Goal: Transaction & Acquisition: Purchase product/service

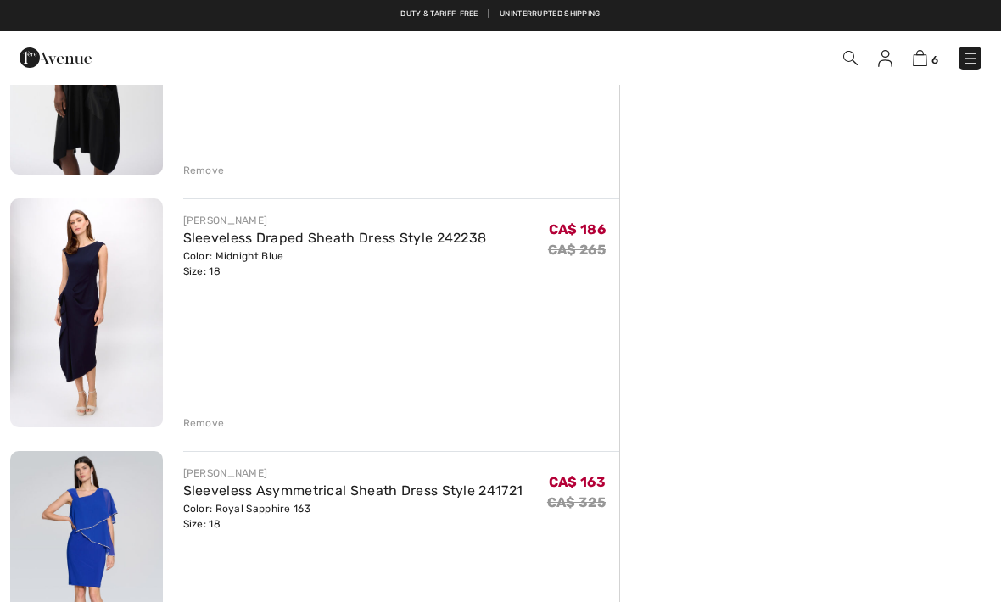
scroll to position [1019, 0]
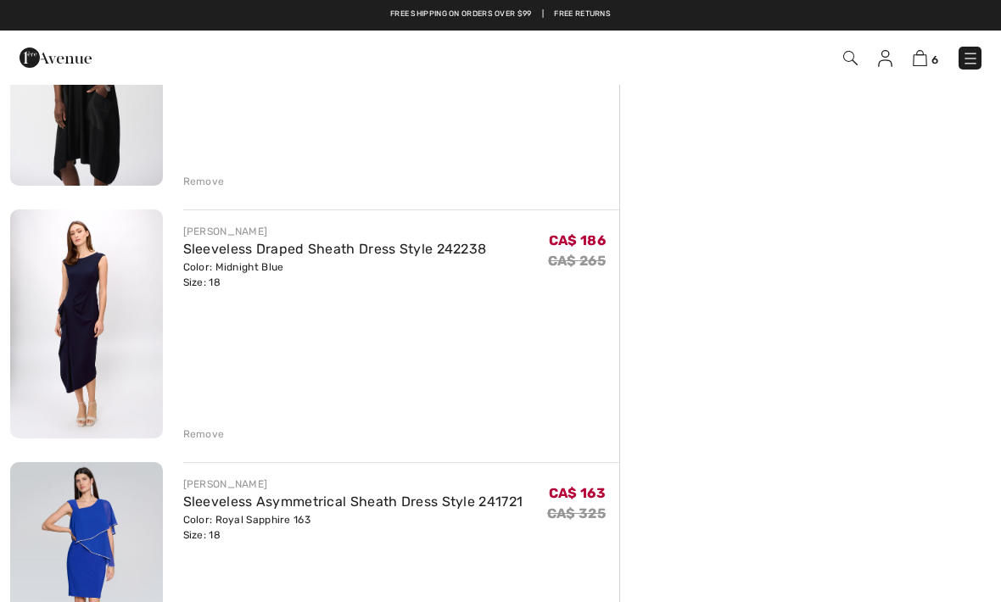
click at [98, 329] on img at bounding box center [86, 323] width 153 height 228
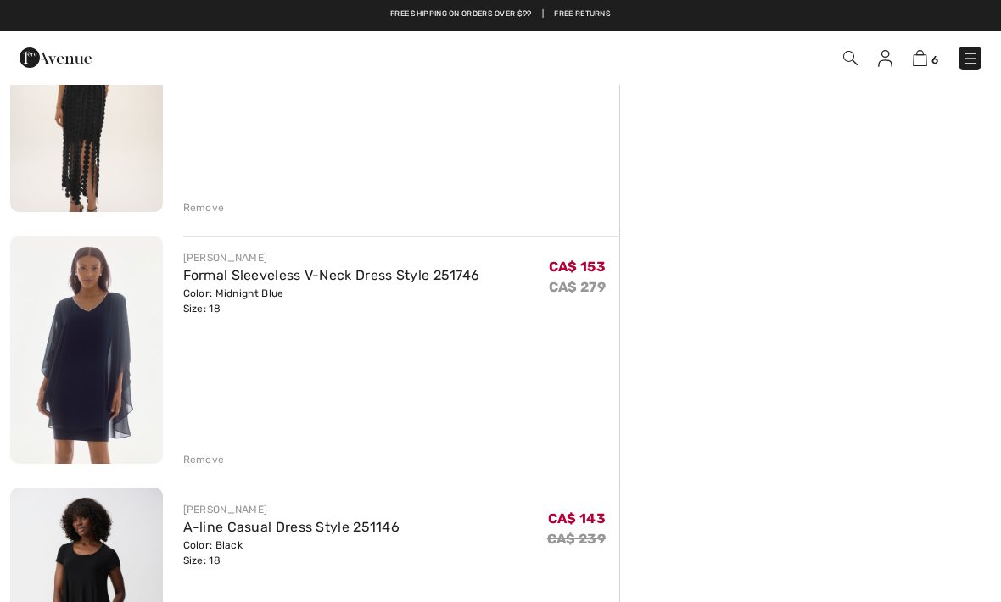
scroll to position [488, 0]
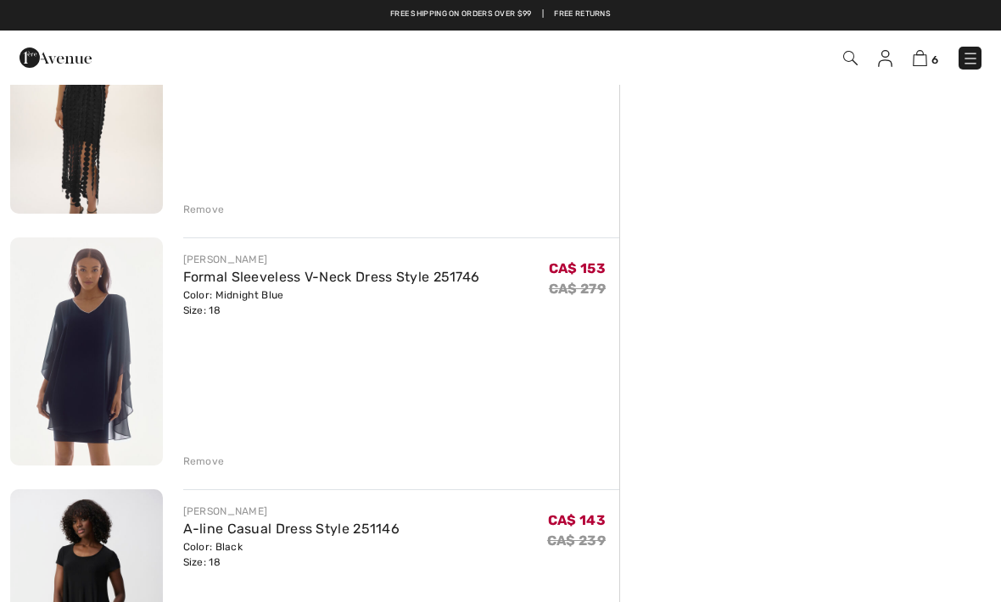
click at [111, 359] on img at bounding box center [86, 351] width 153 height 228
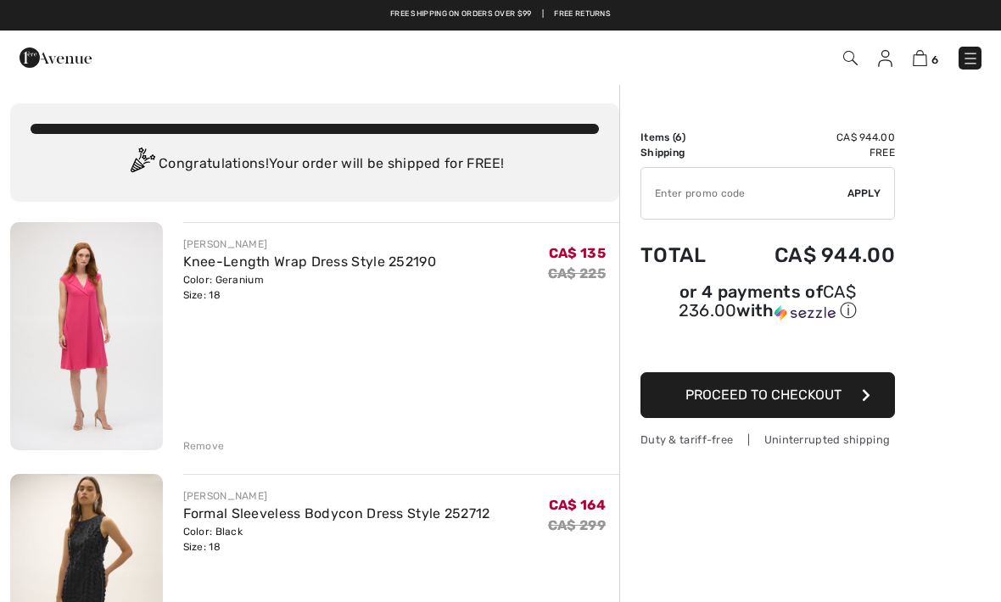
click at [110, 383] on img at bounding box center [86, 336] width 153 height 228
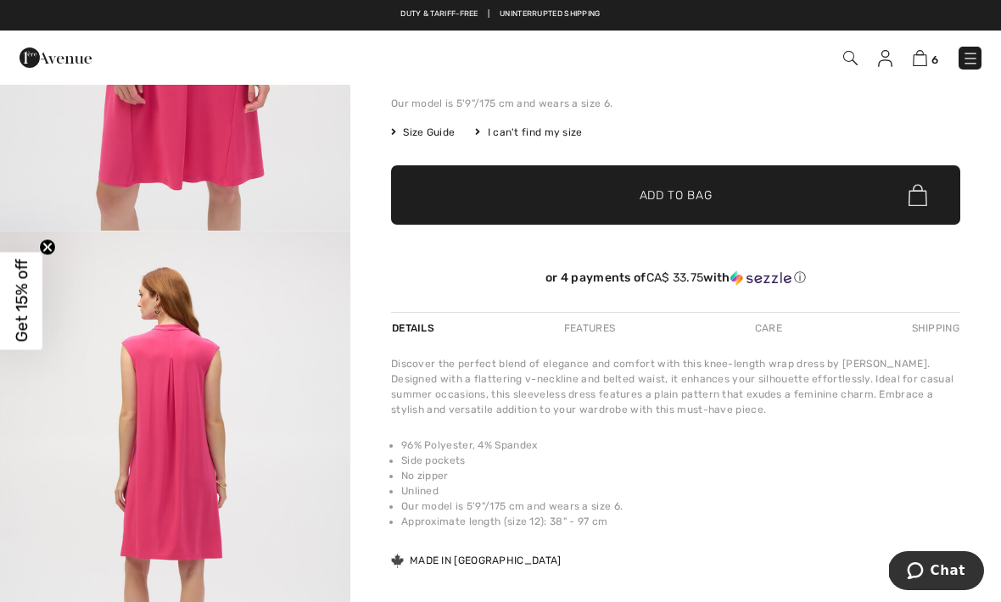
scroll to position [264, 0]
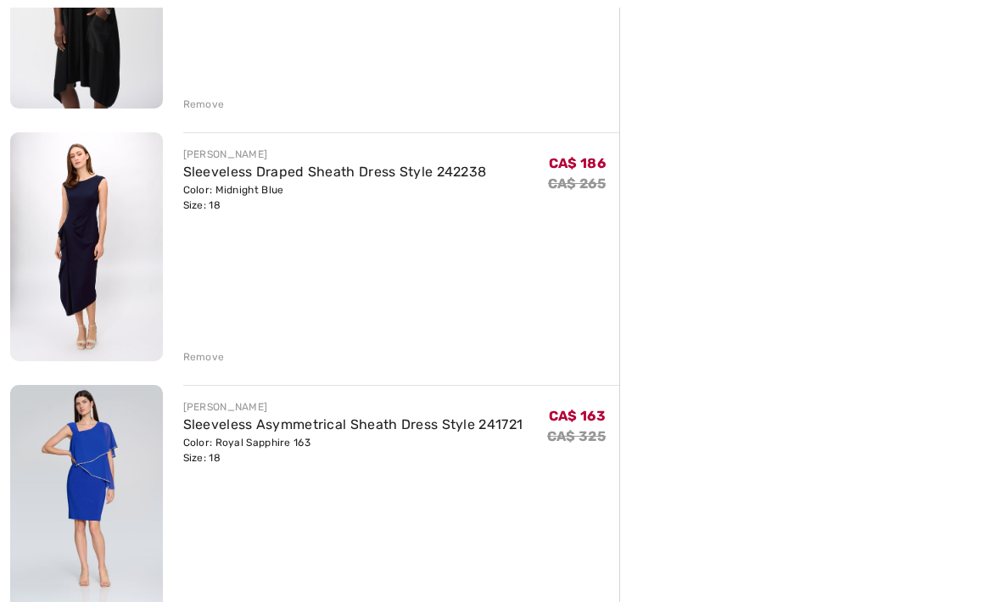
scroll to position [1097, 0]
click at [104, 502] on img at bounding box center [86, 498] width 153 height 228
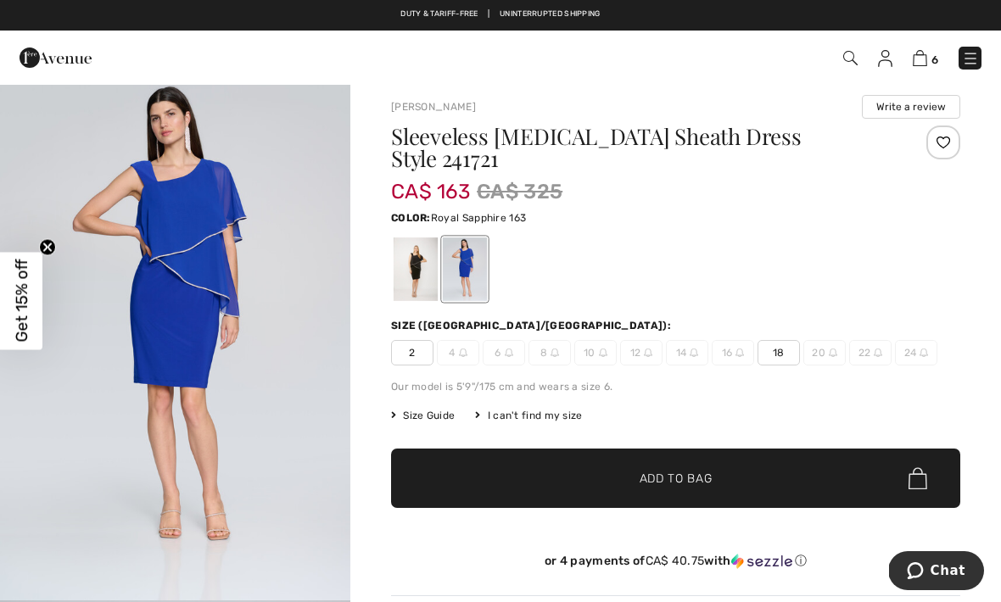
scroll to position [9, 0]
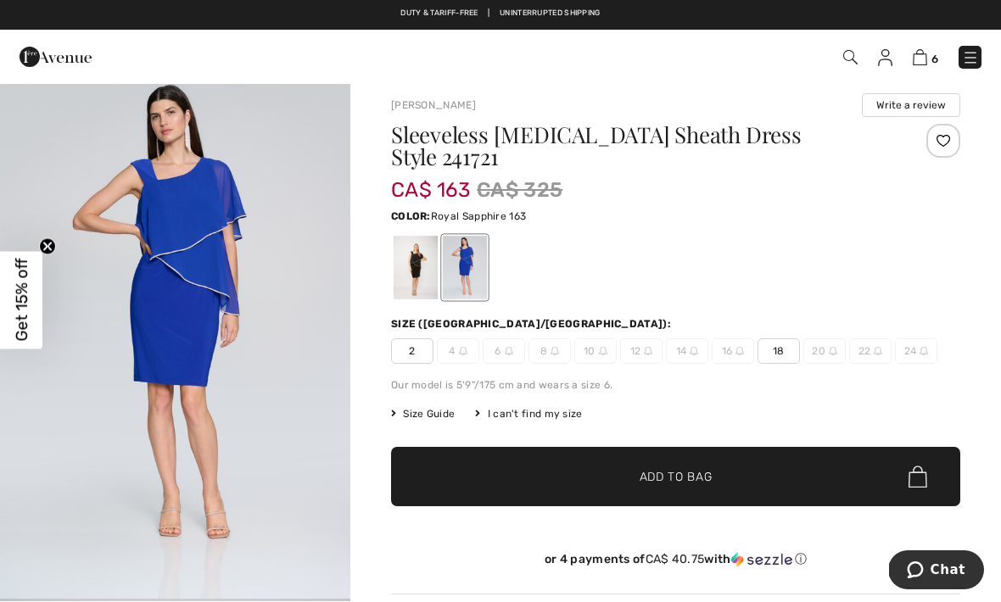
click at [443, 419] on span "Size Guide" at bounding box center [423, 414] width 64 height 15
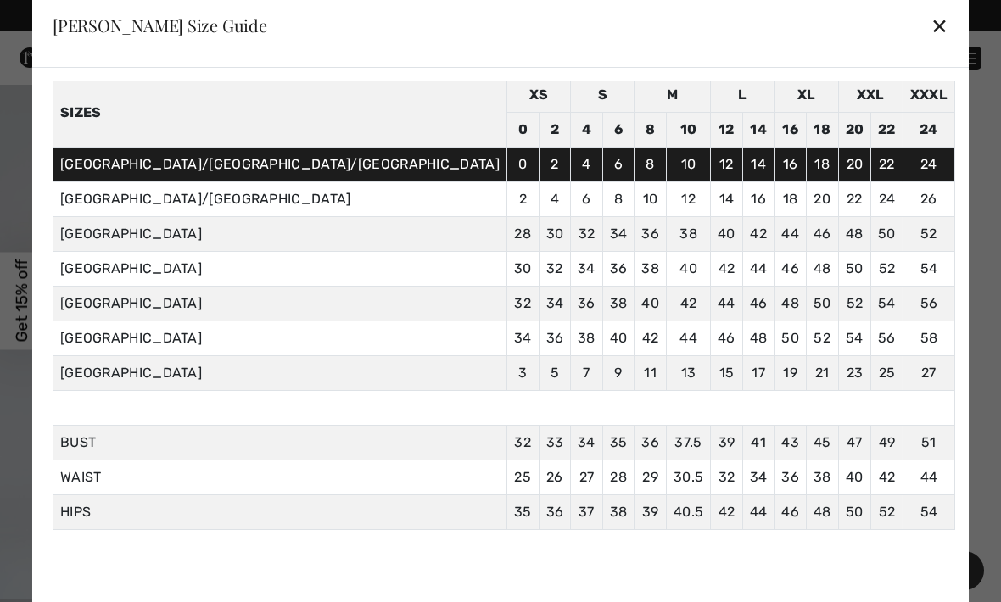
scroll to position [68, 0]
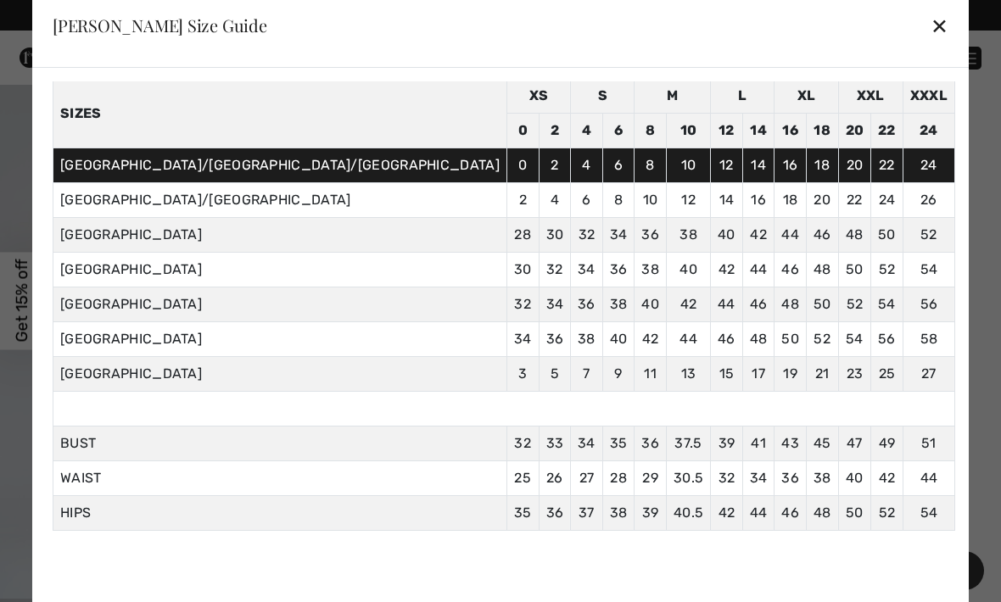
click at [930, 34] on div "✕" at bounding box center [939, 26] width 18 height 36
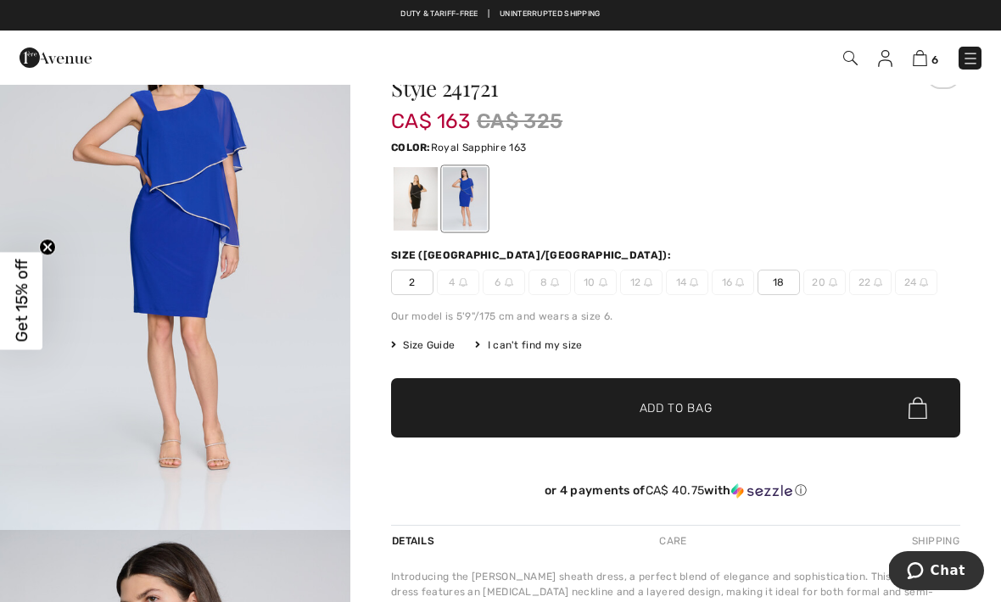
scroll to position [0, 0]
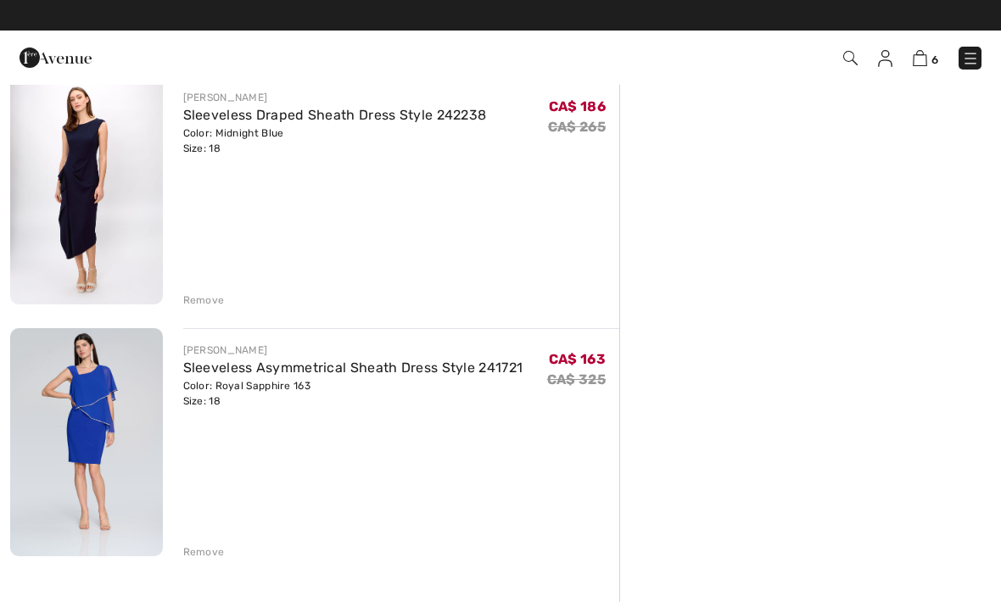
click at [86, 235] on img at bounding box center [86, 189] width 153 height 228
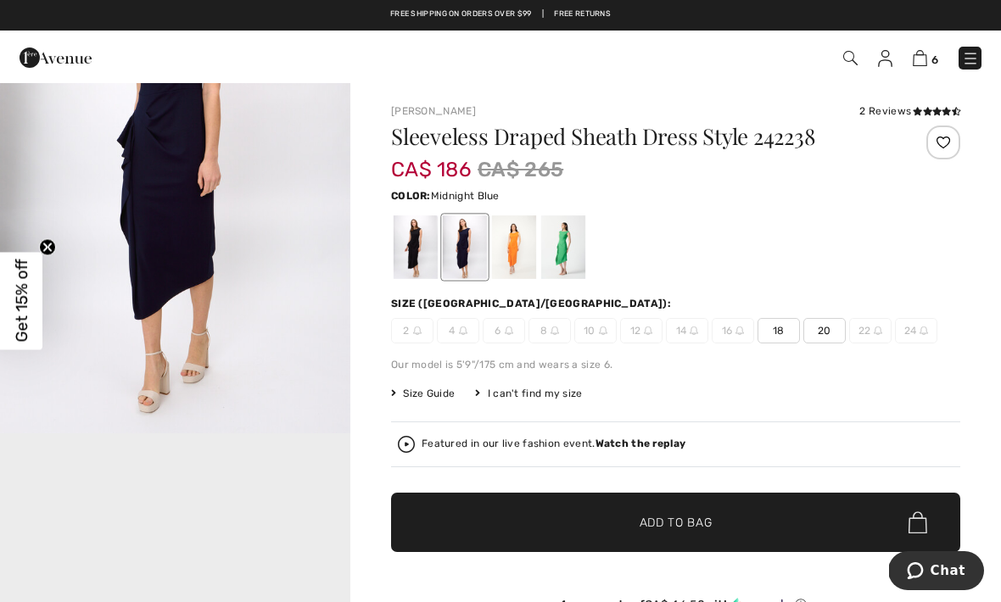
scroll to position [700, 0]
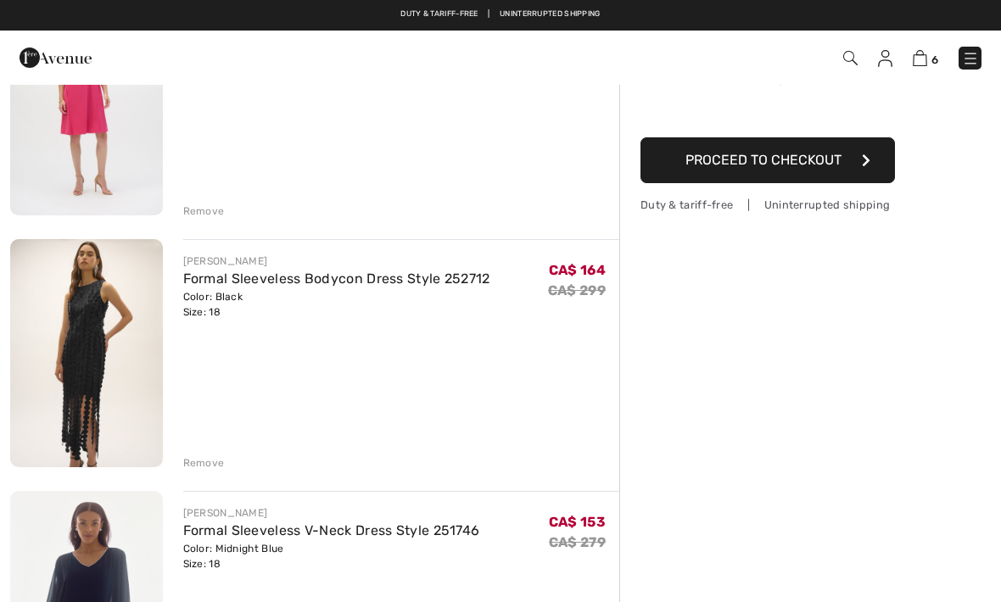
scroll to position [231, 0]
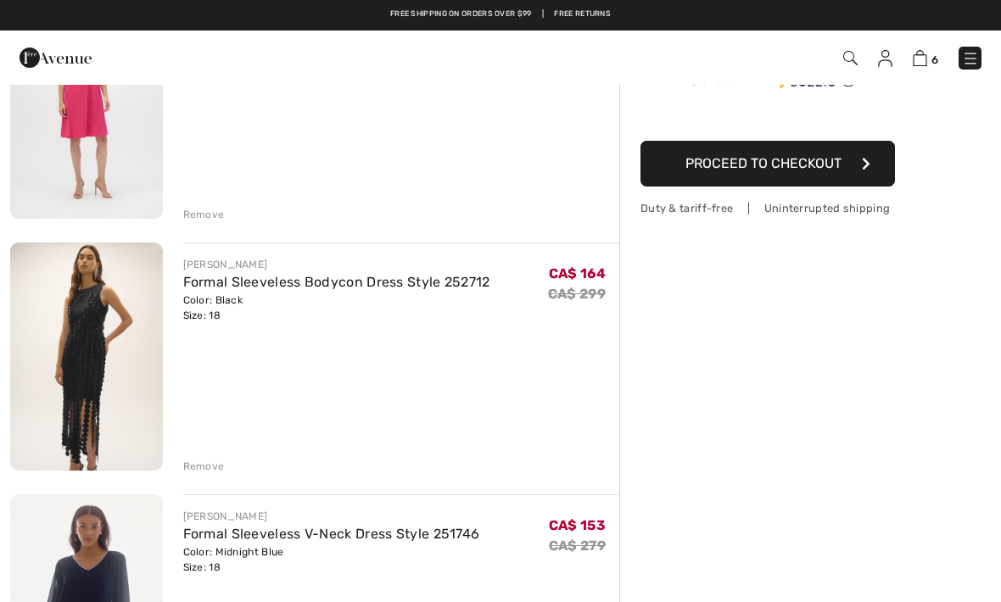
click at [84, 363] on img at bounding box center [86, 357] width 153 height 228
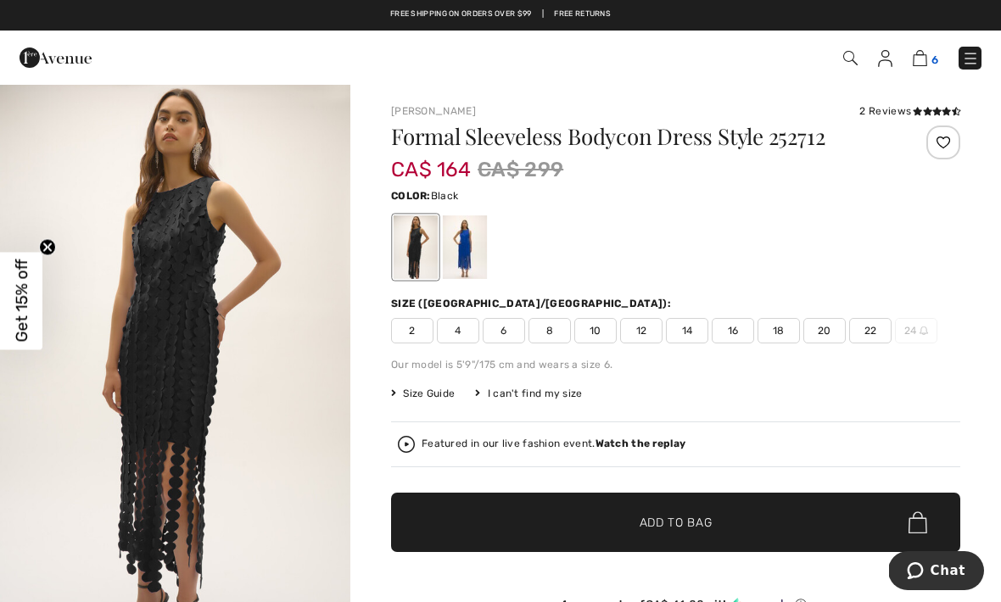
click at [926, 56] on img at bounding box center [919, 58] width 14 height 16
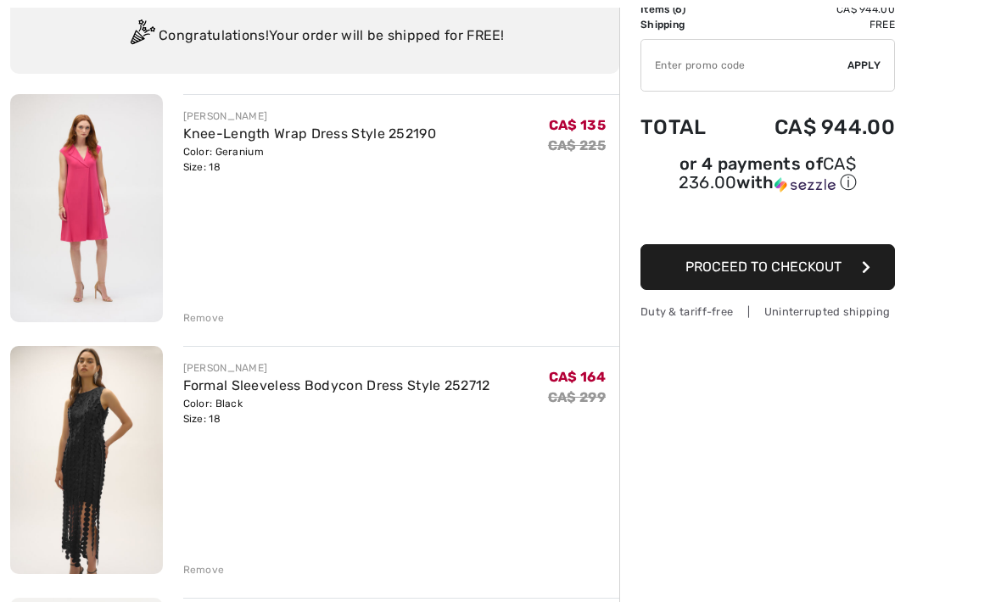
scroll to position [128, 0]
click at [193, 313] on div "Remove" at bounding box center [204, 317] width 42 height 15
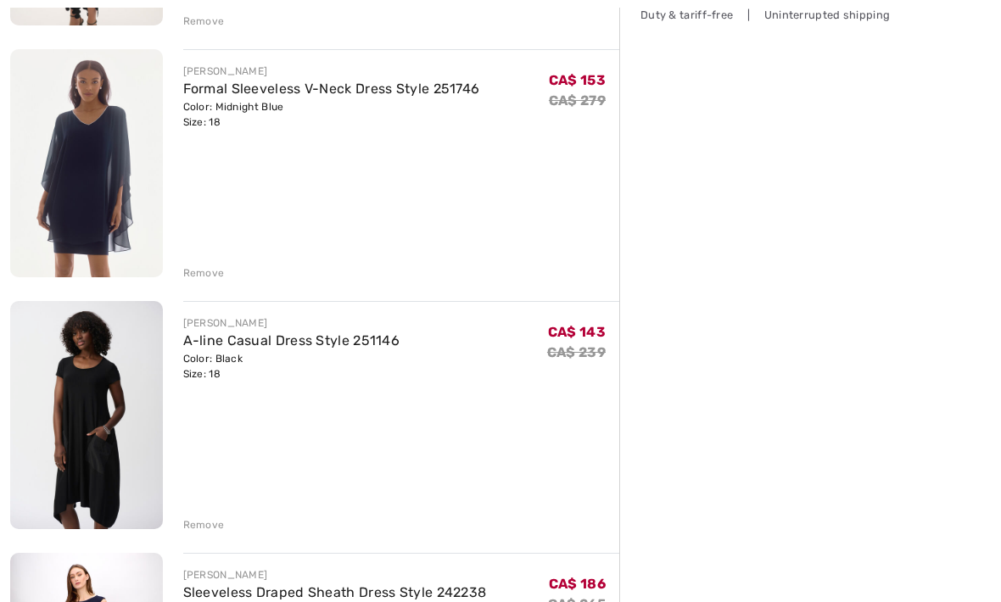
scroll to position [425, 0]
click at [200, 524] on div "Remove" at bounding box center [204, 524] width 42 height 15
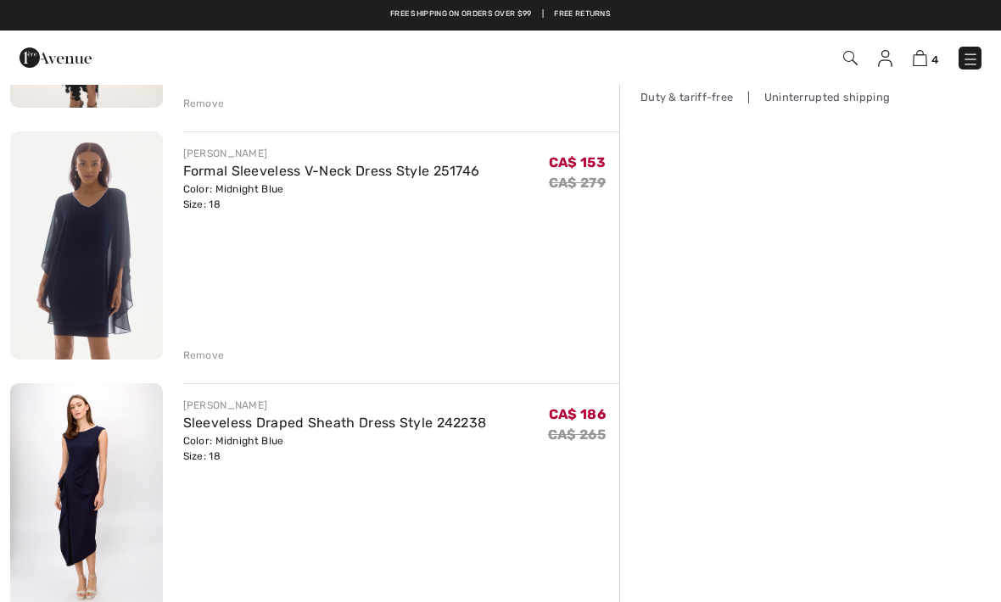
scroll to position [342, 0]
click at [81, 276] on img at bounding box center [86, 246] width 153 height 228
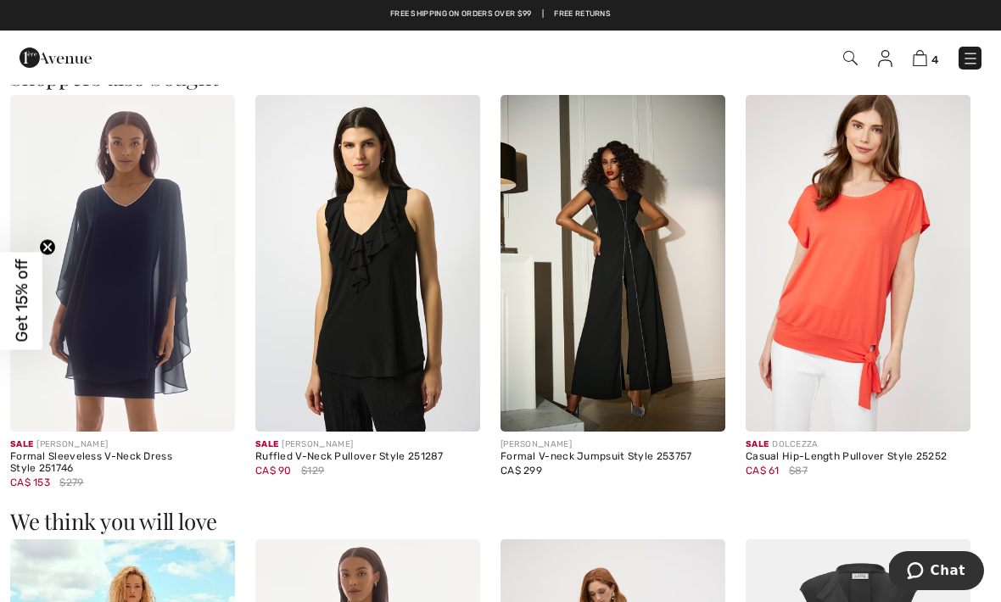
scroll to position [1014, 0]
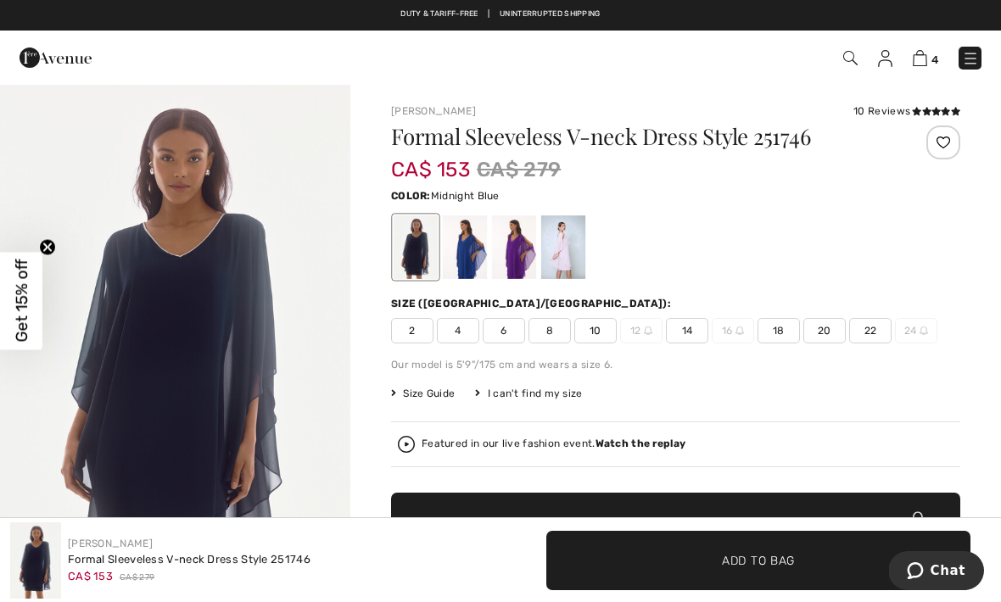
click at [978, 59] on img at bounding box center [970, 58] width 17 height 17
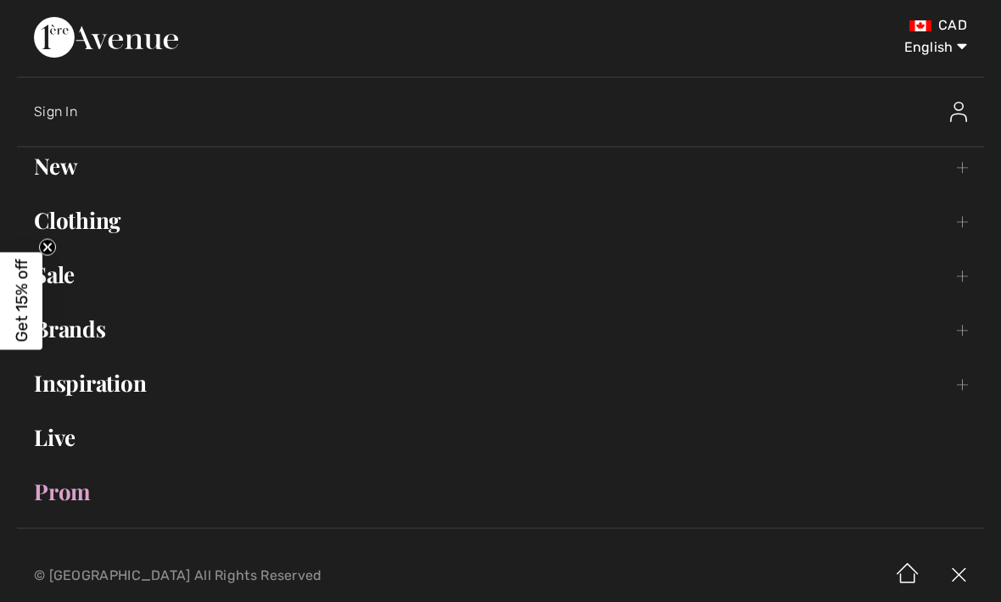
click at [71, 210] on link "Clothing Toggle submenu" at bounding box center [500, 220] width 967 height 37
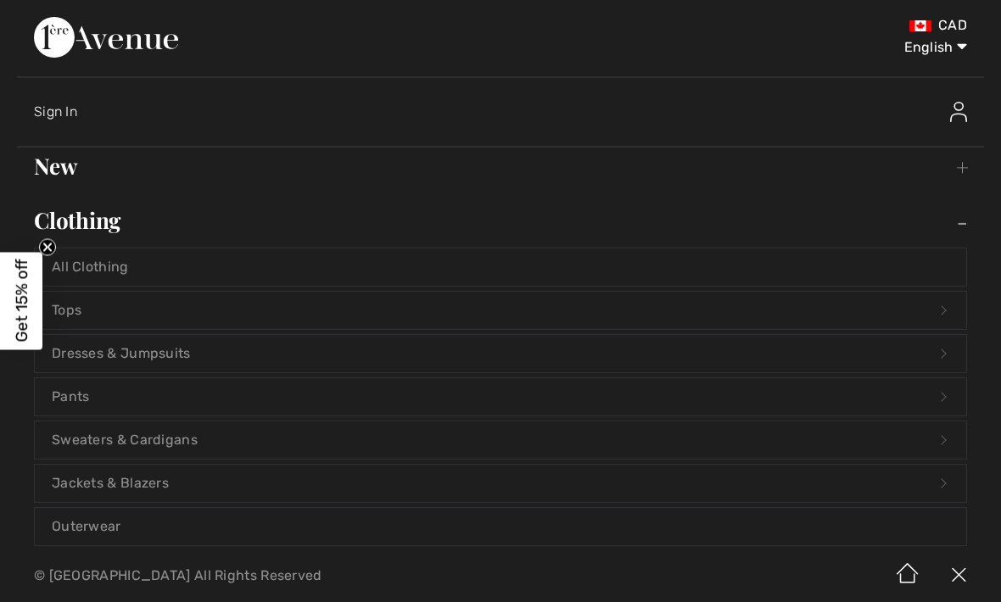
click at [140, 182] on link "New Toggle submenu" at bounding box center [500, 166] width 967 height 37
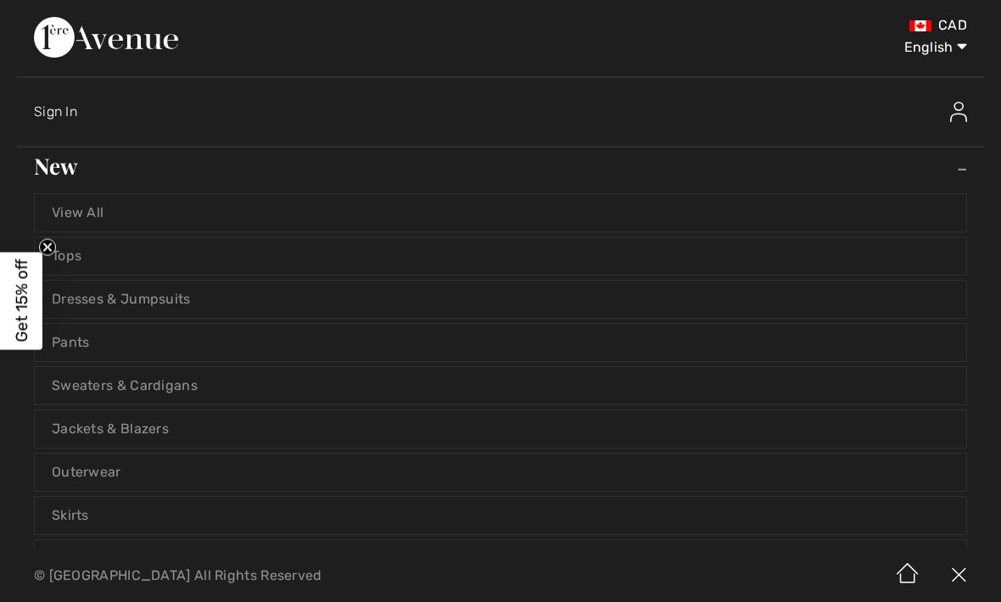
click at [85, 259] on link "Tops" at bounding box center [500, 255] width 931 height 37
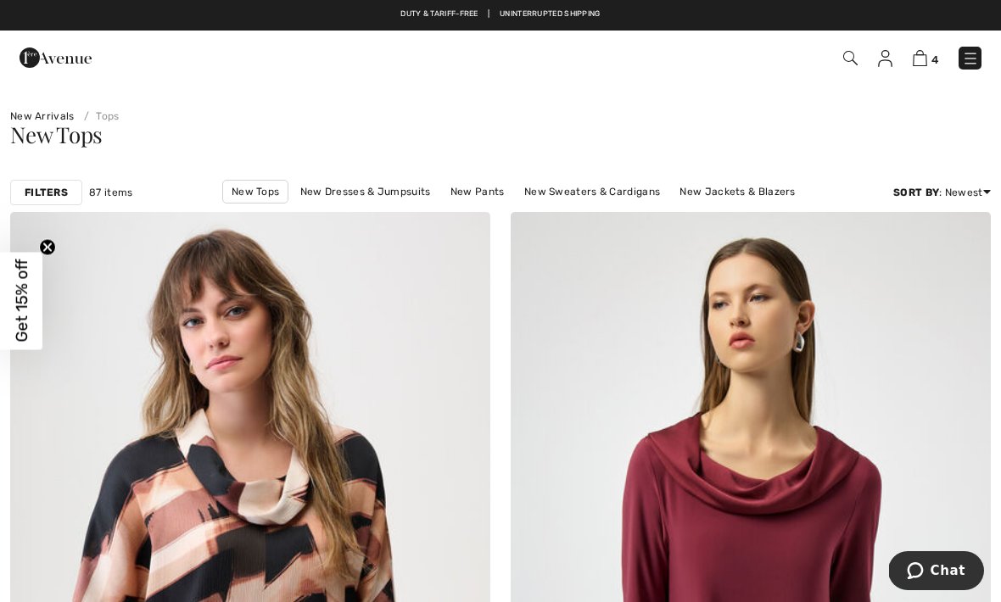
click at [966, 64] on img at bounding box center [970, 58] width 17 height 17
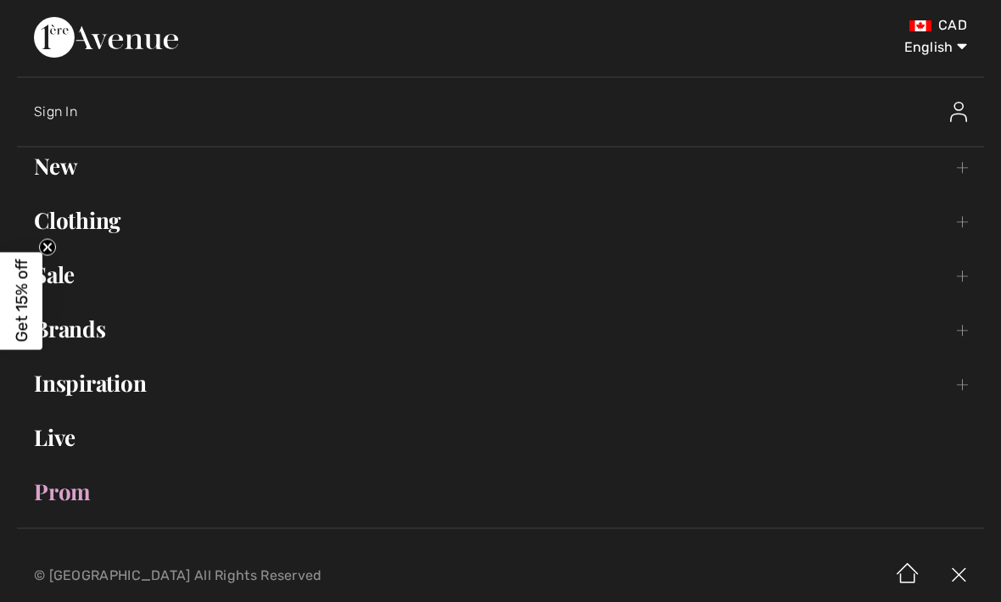
click at [59, 275] on link "Sale Toggle submenu" at bounding box center [500, 274] width 967 height 37
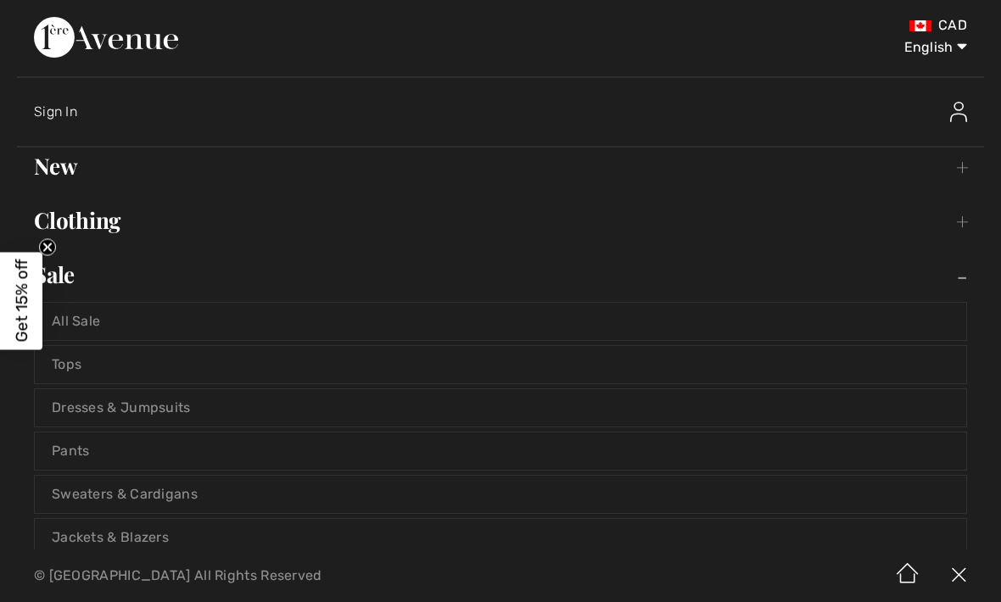
click at [74, 365] on link "Tops" at bounding box center [500, 364] width 931 height 37
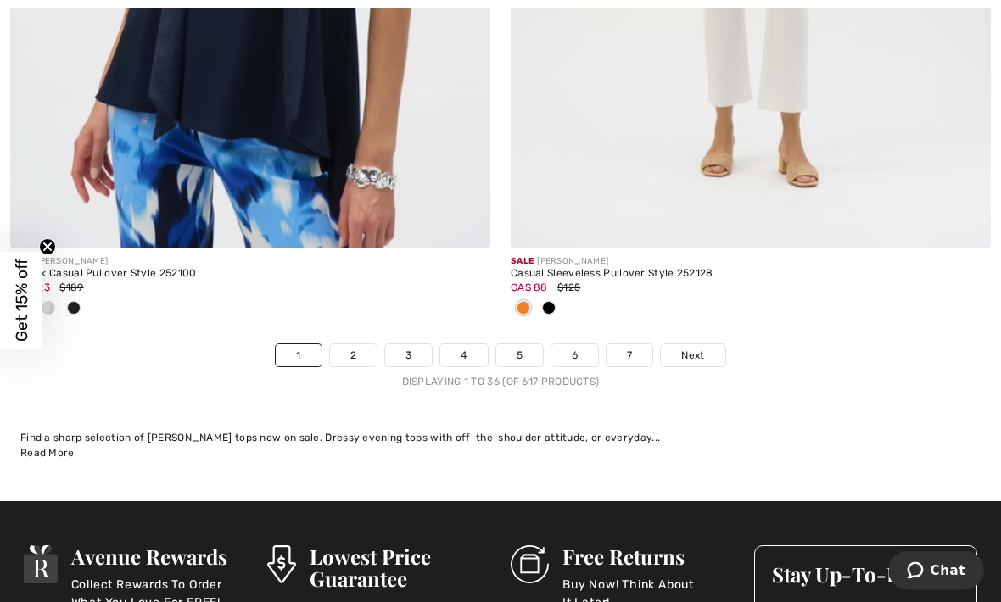
scroll to position [14711, 0]
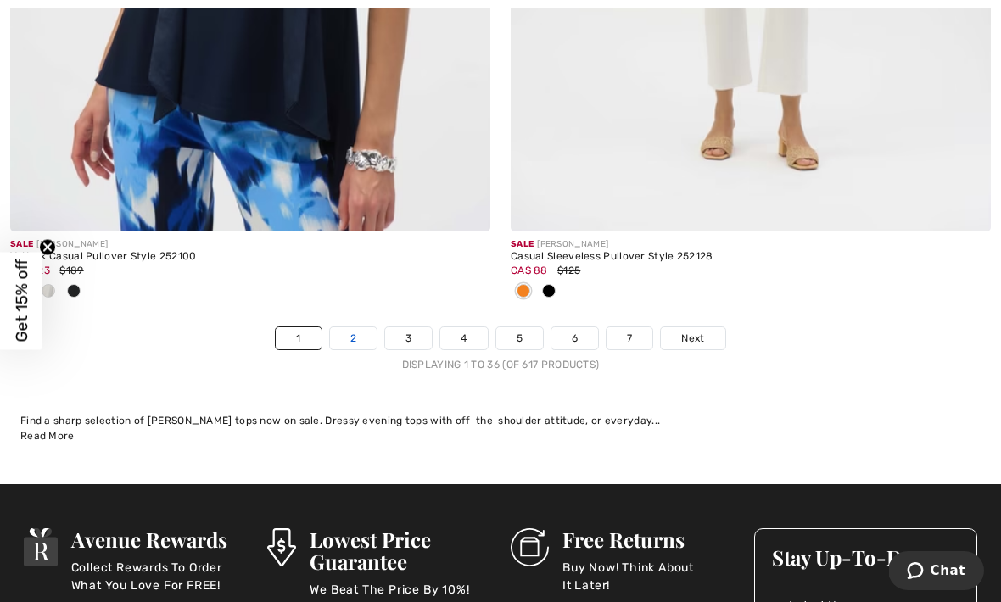
click at [360, 337] on link "2" at bounding box center [353, 338] width 47 height 22
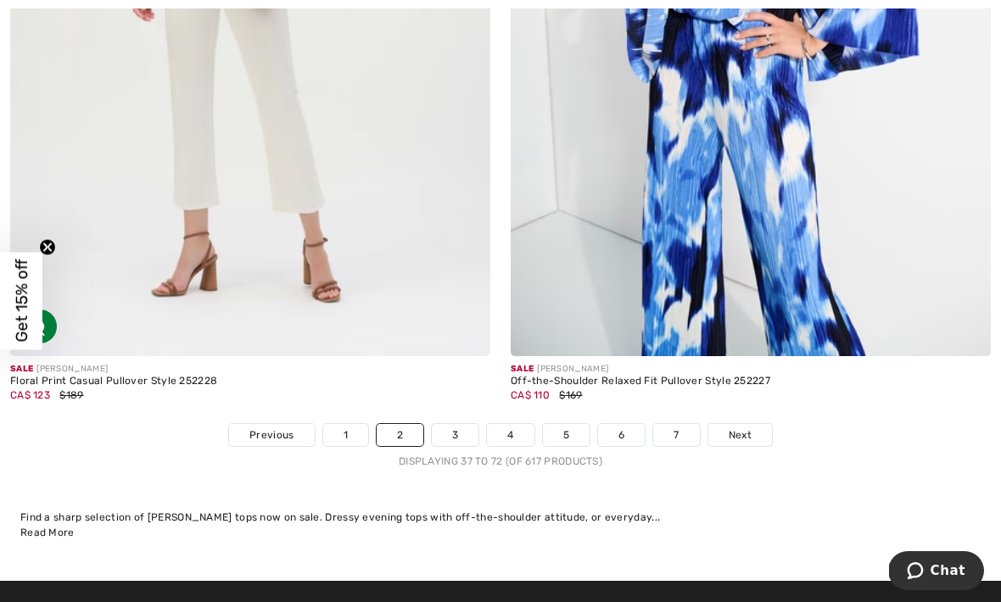
scroll to position [14614, 0]
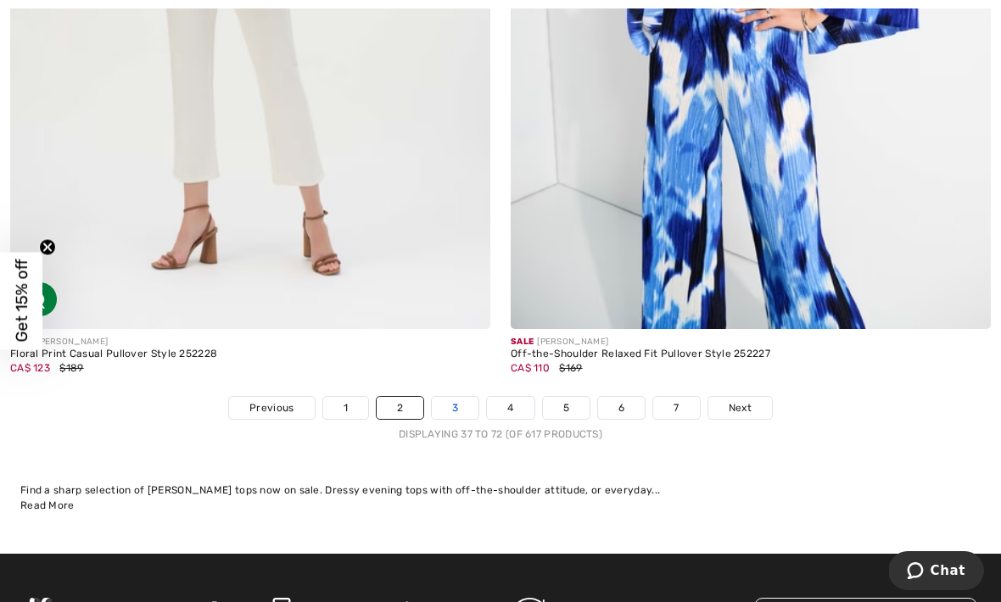
click at [439, 397] on link "3" at bounding box center [455, 408] width 47 height 22
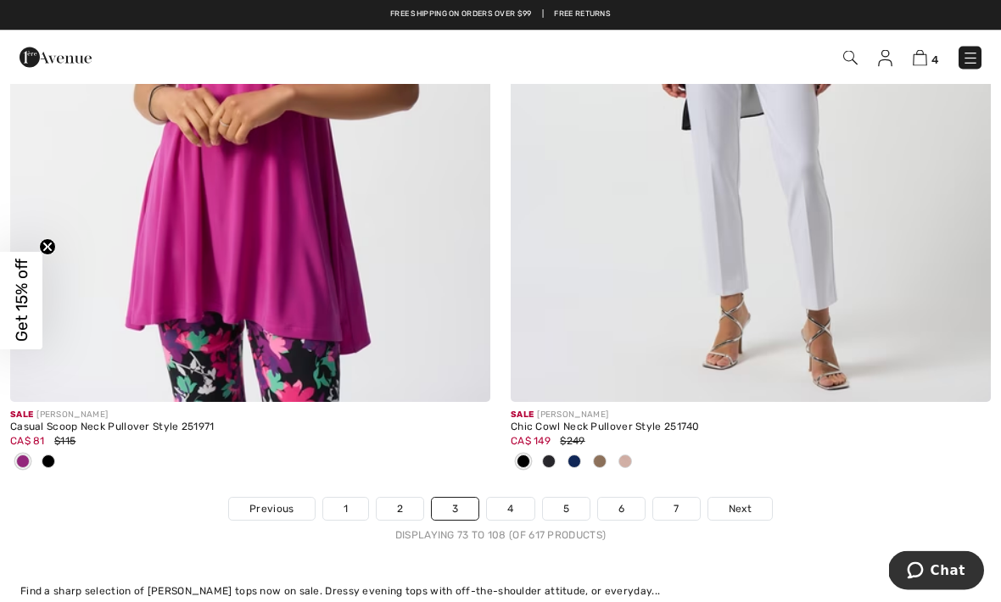
scroll to position [14617, 0]
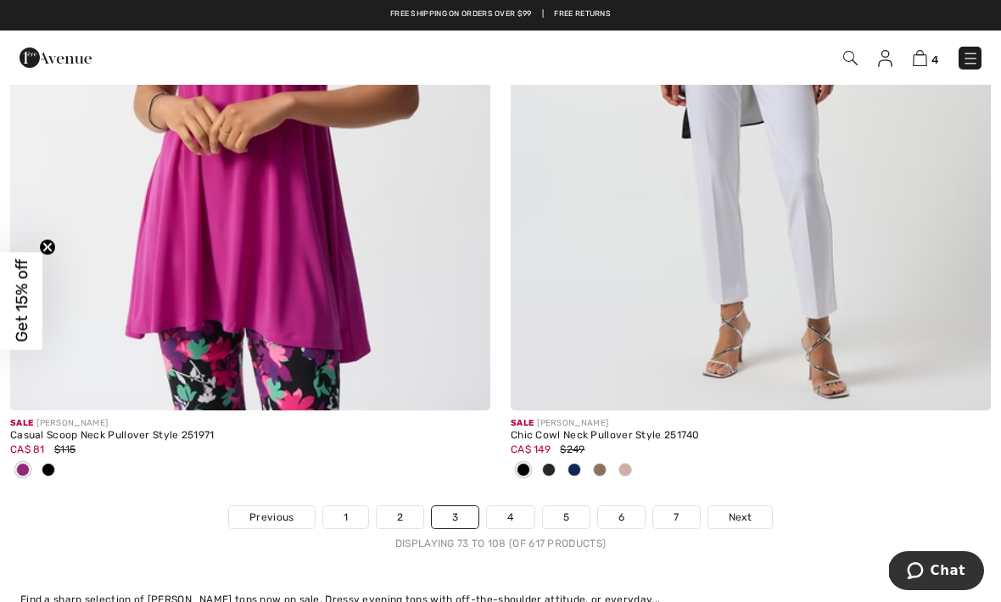
click at [506, 490] on div "Sale JOSEPH RIBKOFF Chic Cowl Neck Pullover Style 251740 CA$ 149 $249" at bounding box center [750, 98] width 500 height 815
click at [505, 507] on link "4" at bounding box center [510, 517] width 47 height 22
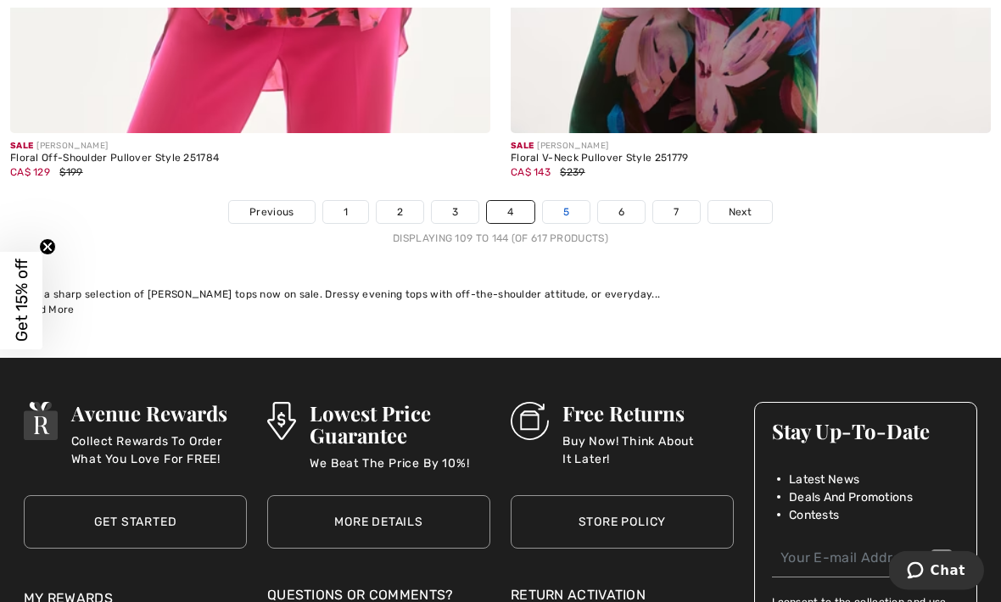
scroll to position [14810, 0]
click at [564, 201] on link "5" at bounding box center [566, 212] width 47 height 22
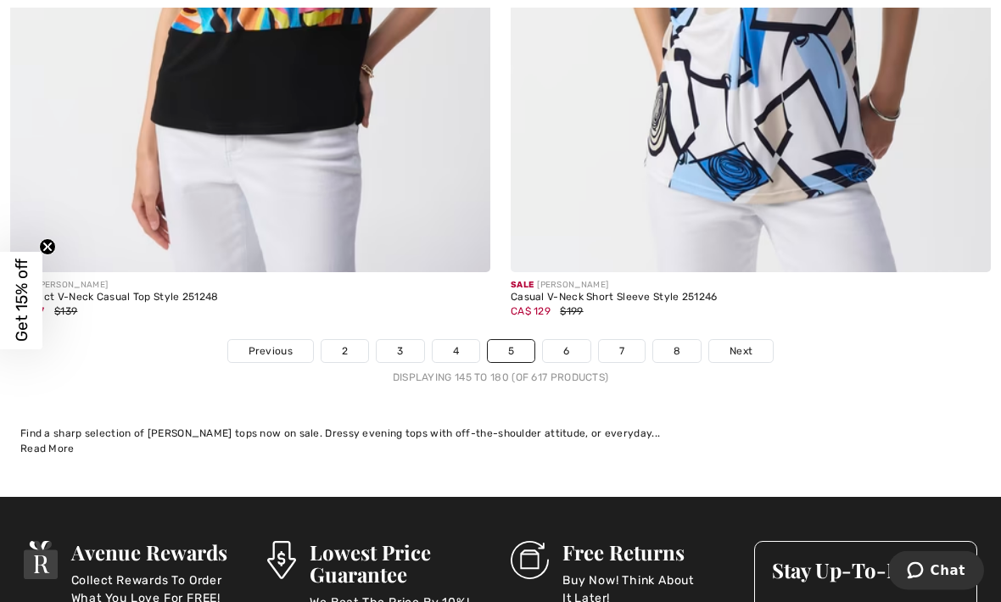
scroll to position [14693, 0]
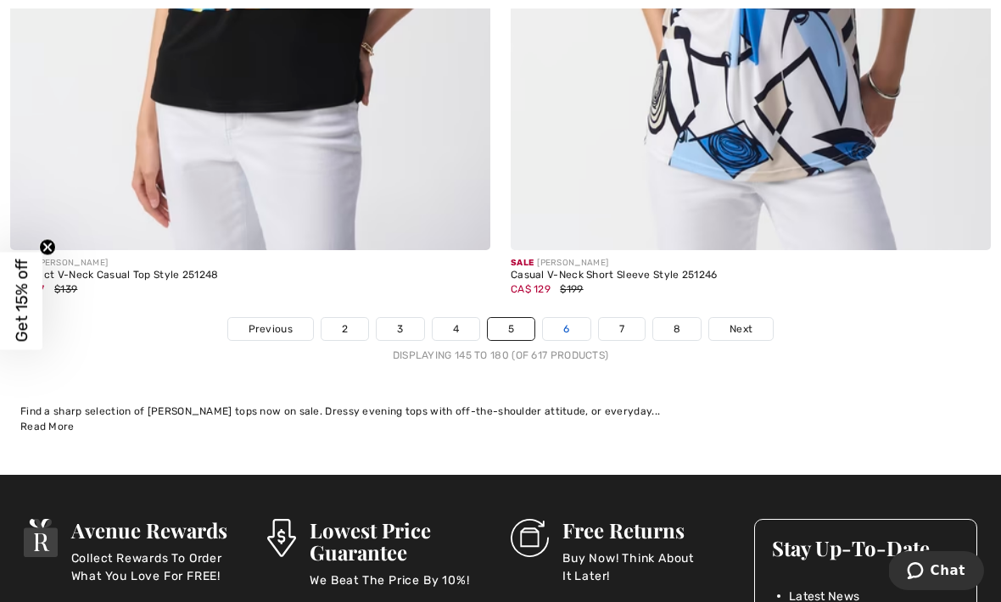
click at [559, 318] on link "6" at bounding box center [566, 329] width 47 height 22
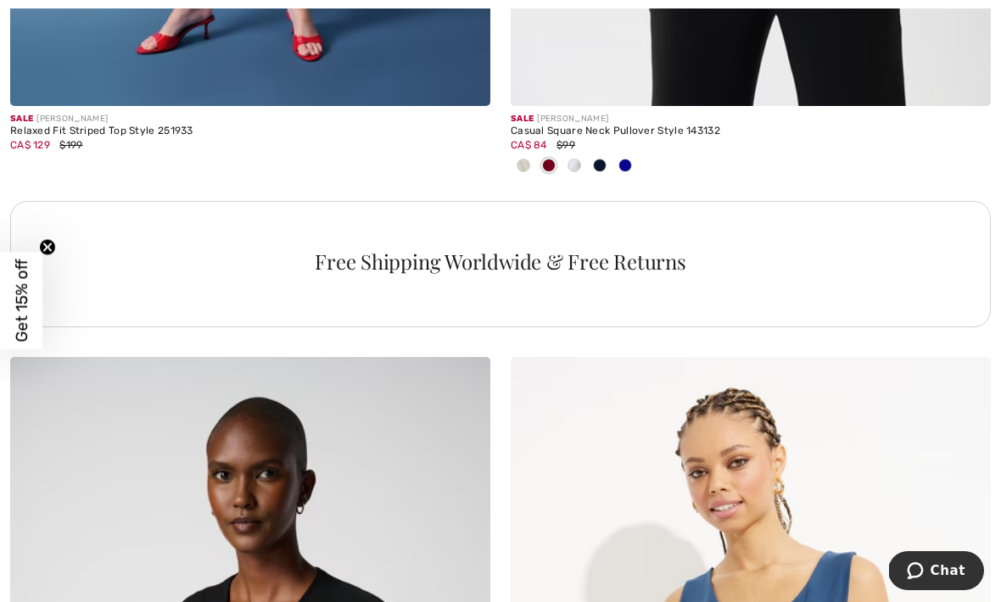
scroll to position [4788, 0]
